Goal: Task Accomplishment & Management: Use online tool/utility

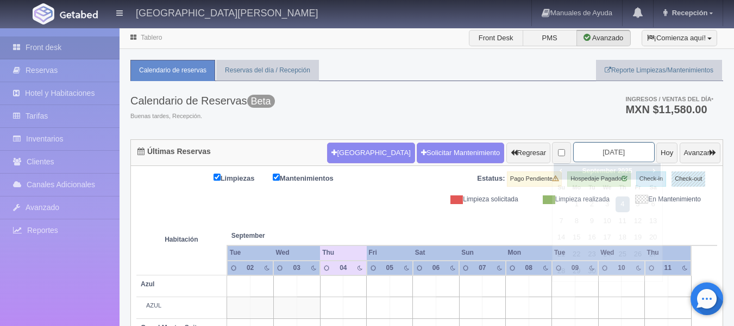
click at [617, 152] on input "[DATE]" at bounding box center [614, 152] width 82 height 20
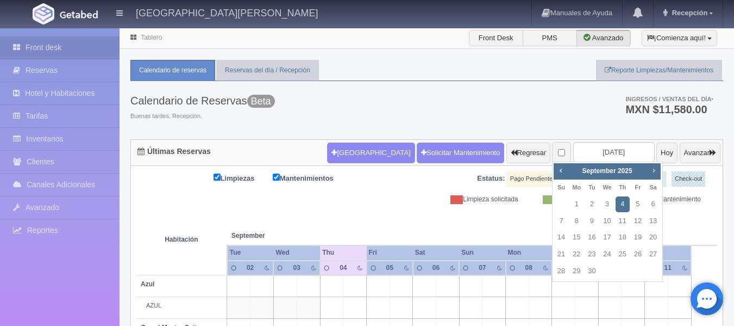
click at [653, 172] on span "Next" at bounding box center [653, 170] width 9 height 9
click at [653, 236] on link "15" at bounding box center [653, 237] width 14 height 16
type input "[DATE]"
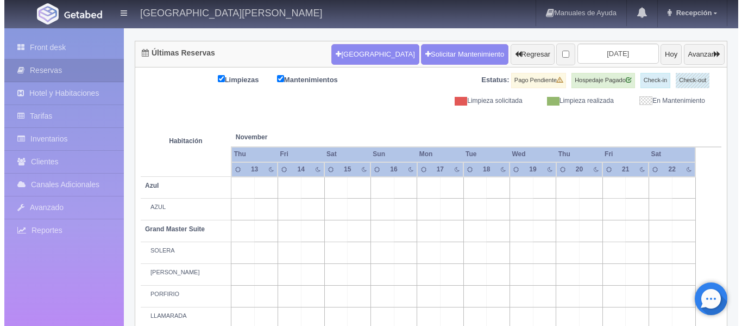
scroll to position [96, 0]
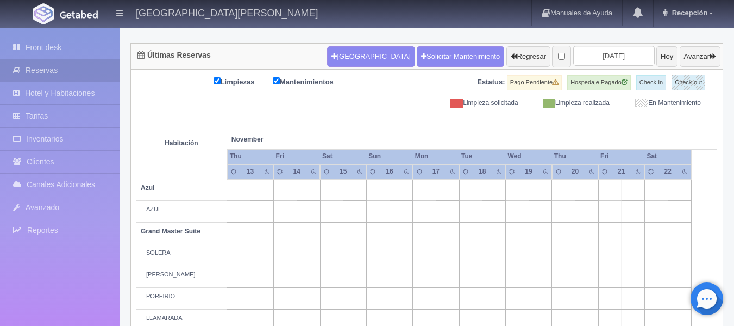
click at [358, 209] on td at bounding box center [354, 212] width 23 height 22
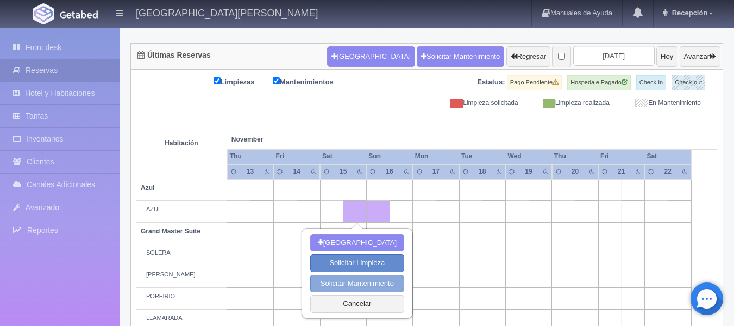
click at [359, 280] on button "Solicitar Mantenimiento" at bounding box center [357, 283] width 94 height 18
select select "Mantenimiento"
type input "15-11-2025"
type input "16-11-2025"
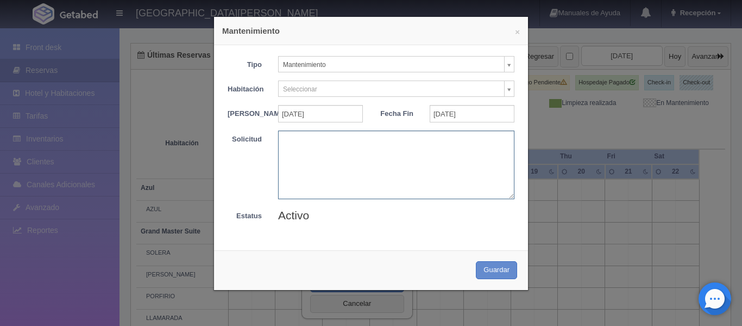
click at [345, 147] on textarea at bounding box center [396, 164] width 236 height 68
type textarea "r"
type textarea "Ricardo-Paty Castellanos"
click at [497, 279] on button "Guardar" at bounding box center [496, 270] width 41 height 18
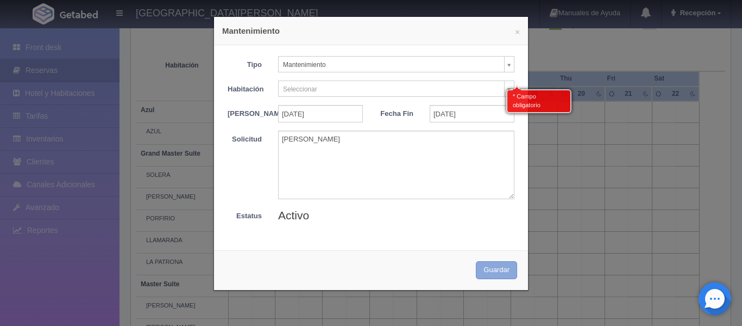
scroll to position [177, 0]
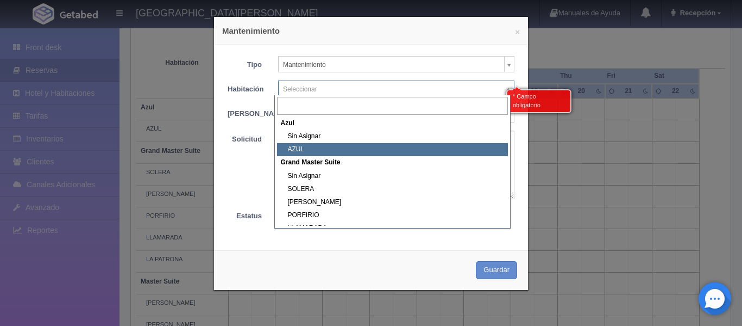
select select "1919_AZUL"
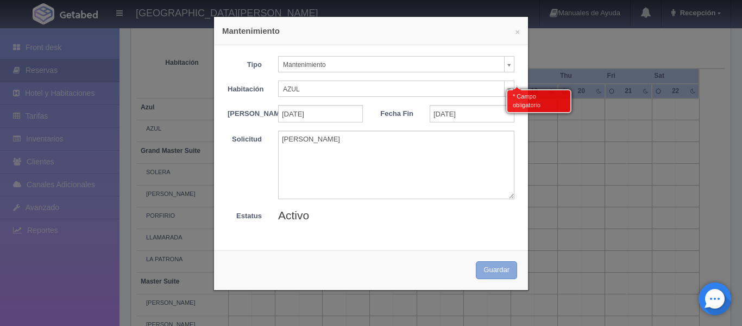
click at [496, 277] on button "Guardar" at bounding box center [496, 270] width 41 height 18
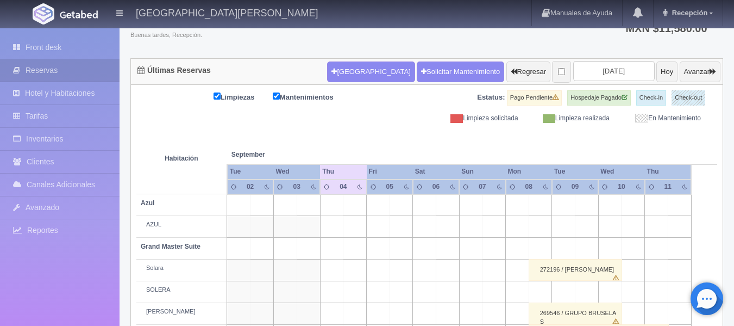
scroll to position [81, 0]
